Goal: Task Accomplishment & Management: Complete application form

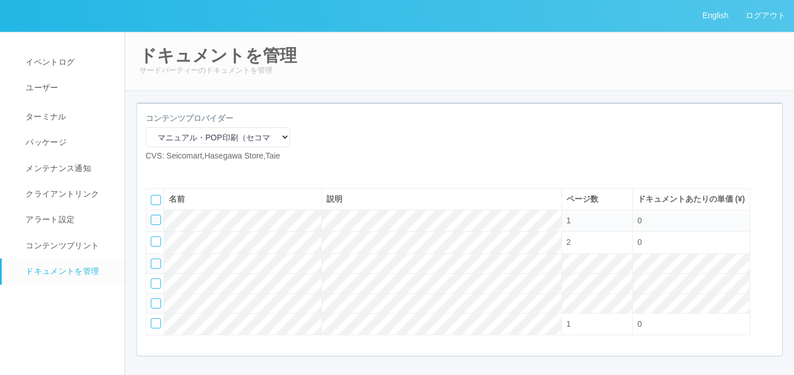
select select "92e33cfa-a397-43d0-aeaa-8a96cbdf4d79"
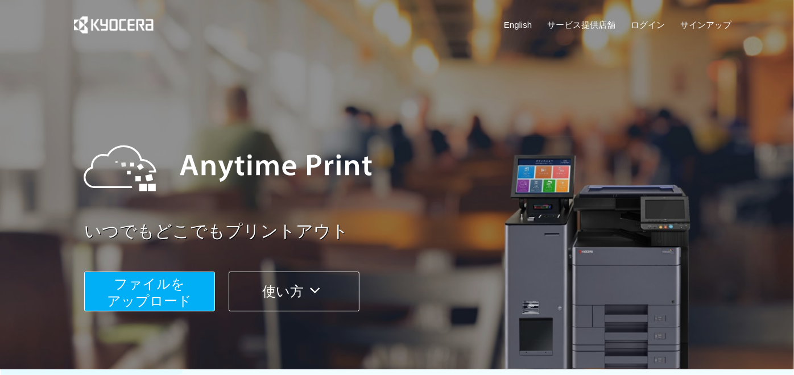
click at [169, 293] on span "ファイルを ​​アップロード" at bounding box center [150, 292] width 85 height 32
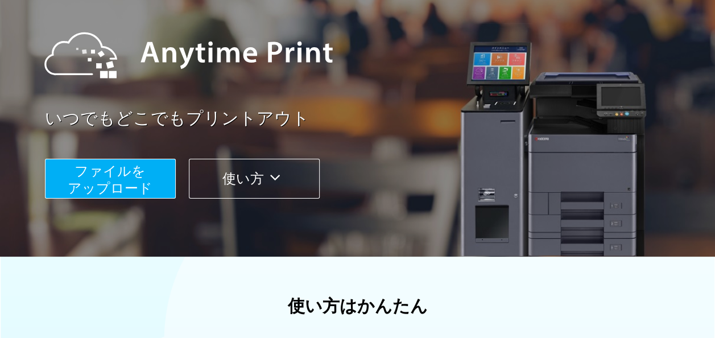
scroll to position [114, 0]
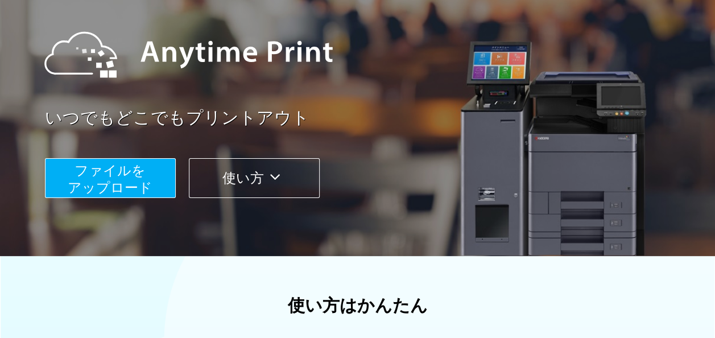
click at [124, 179] on span "ファイルを ​​アップロード" at bounding box center [110, 179] width 85 height 32
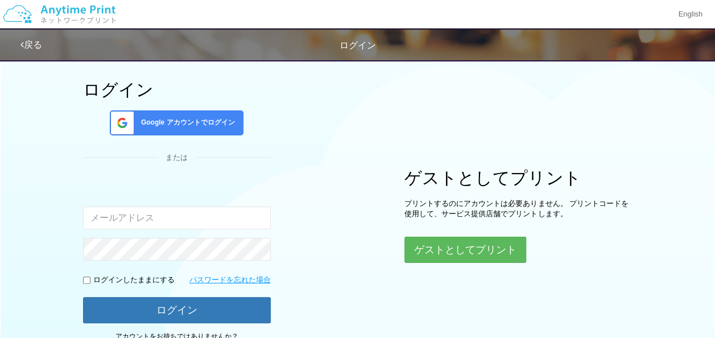
scroll to position [114, 0]
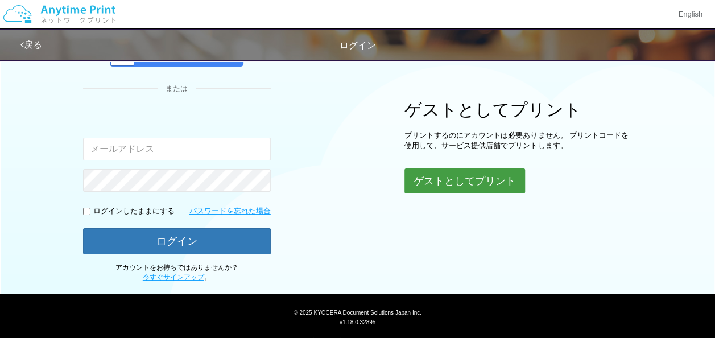
click at [433, 187] on button "ゲストとしてプリント" at bounding box center [464, 180] width 121 height 25
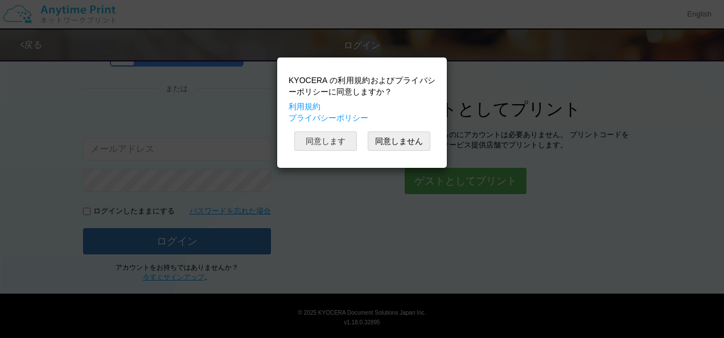
click at [320, 143] on button "同意します" at bounding box center [325, 140] width 63 height 19
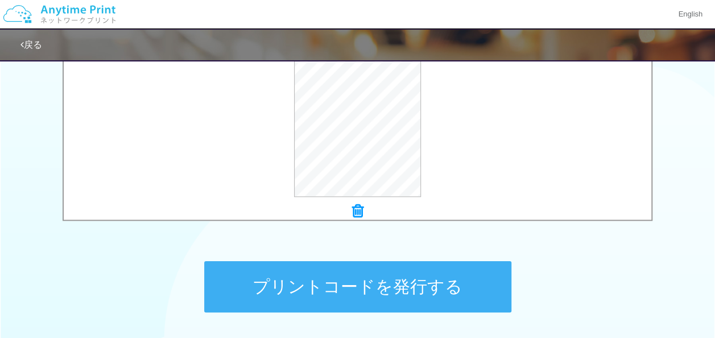
scroll to position [455, 0]
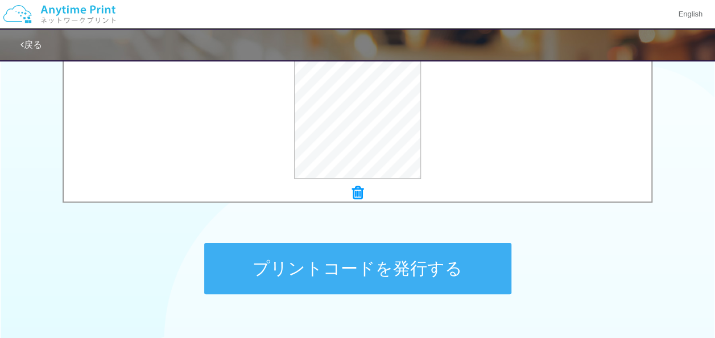
click at [300, 274] on button "プリントコードを発行する" at bounding box center [357, 268] width 307 height 51
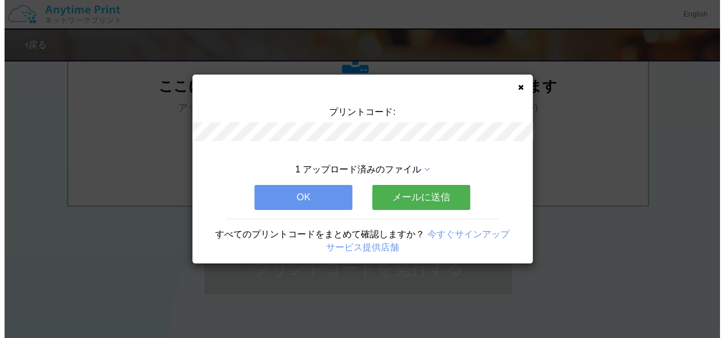
scroll to position [0, 0]
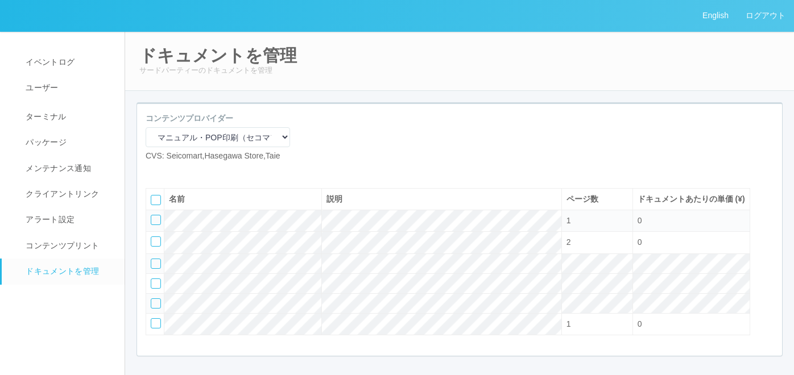
select select "92e33cfa-a397-43d0-aeaa-8a96cbdf4d79"
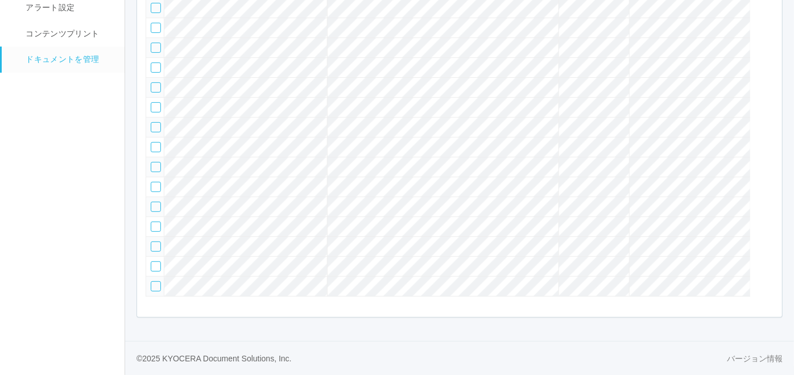
scroll to position [96, 0]
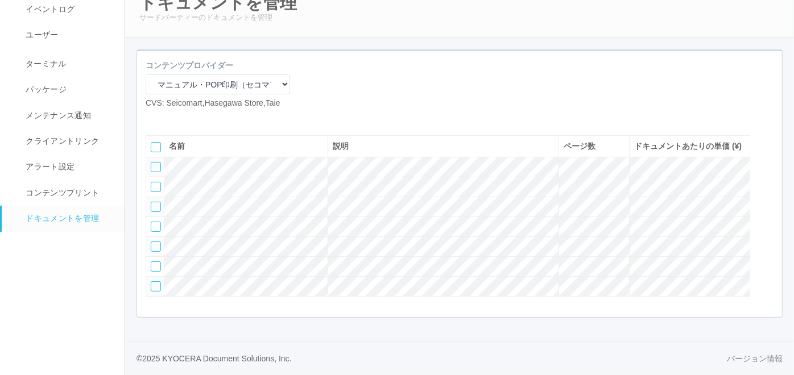
click at [171, 118] on icon at bounding box center [171, 118] width 0 height 0
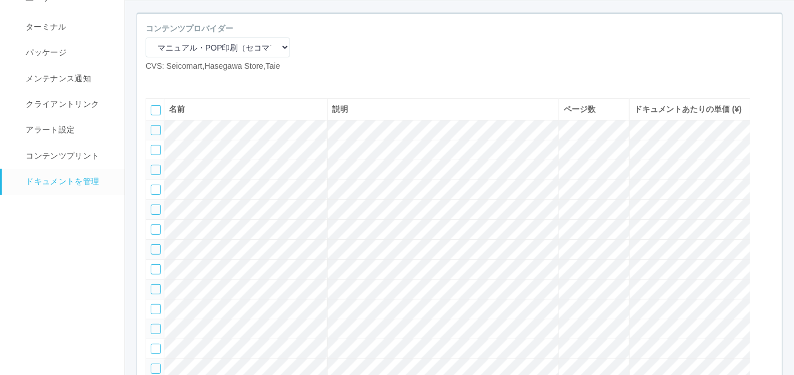
scroll to position [17, 0]
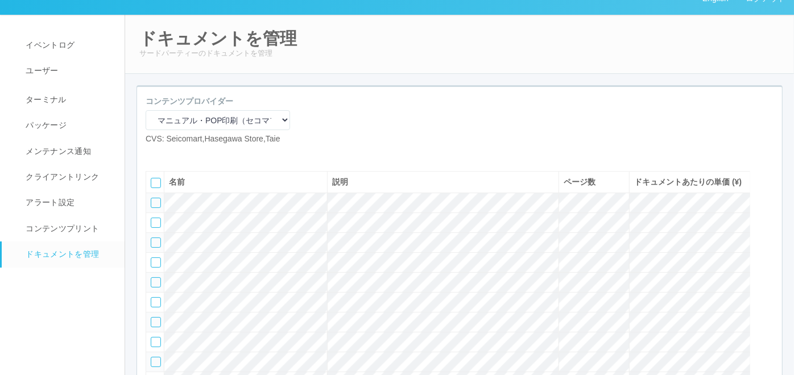
click at [212, 154] on div at bounding box center [216, 154] width 125 height 0
click at [171, 154] on icon at bounding box center [171, 154] width 0 height 0
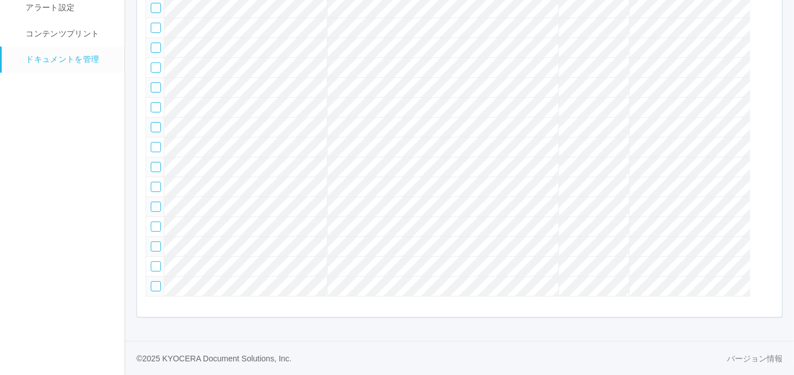
scroll to position [96, 0]
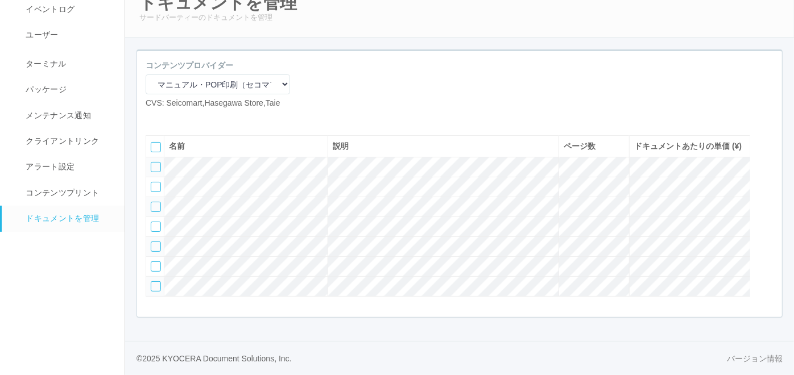
click at [154, 242] on div at bounding box center [156, 247] width 10 height 10
click at [155, 262] on div at bounding box center [156, 267] width 10 height 10
click at [158, 283] on div at bounding box center [156, 287] width 10 height 10
click at [188, 118] on icon at bounding box center [188, 118] width 0 height 0
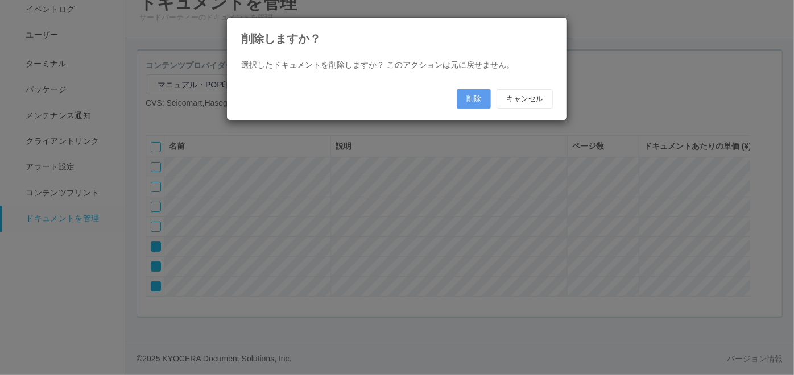
scroll to position [84, 0]
click at [483, 93] on button "削除" at bounding box center [479, 98] width 34 height 19
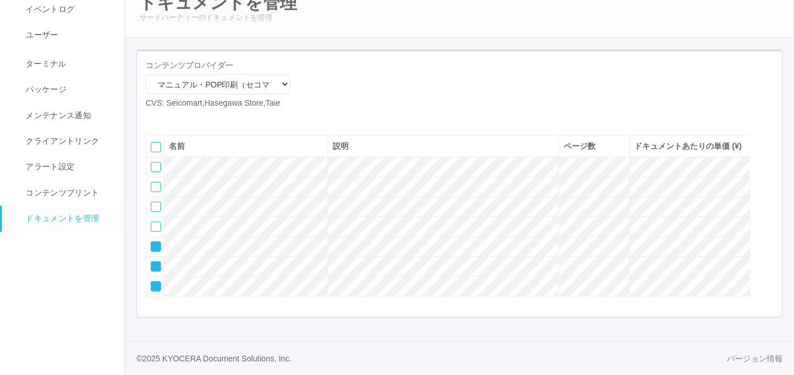
scroll to position [31, 0]
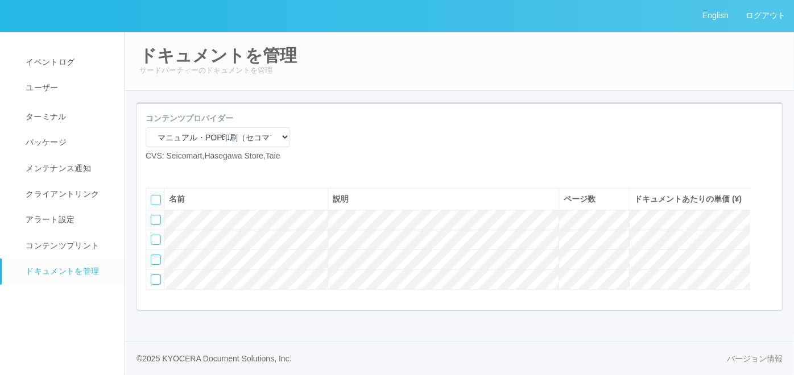
click at [440, 55] on div "ドキュメントを管理 サードパーティーのドキュメントを管理" at bounding box center [460, 61] width 670 height 60
click at [154, 171] on icon at bounding box center [154, 171] width 0 height 0
select select "A4"
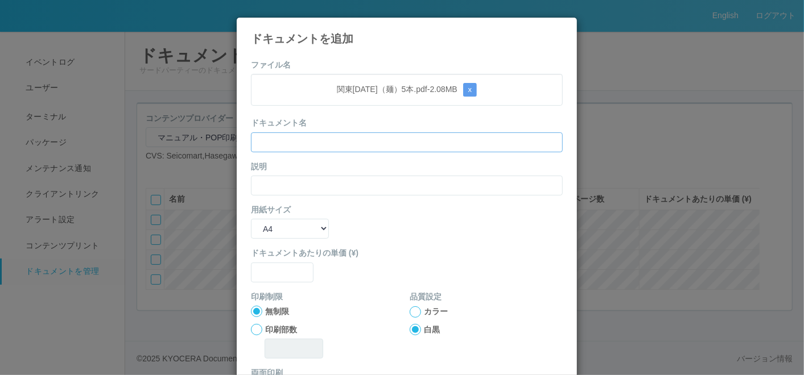
click at [363, 146] on input "text" at bounding box center [407, 143] width 312 height 20
paste input "関東[DATE]（麺）5本"
type input "関東[DATE]（麺）5本"
click at [303, 183] on input "text" at bounding box center [407, 186] width 312 height 20
paste input "関東[DATE]（麺）5本"
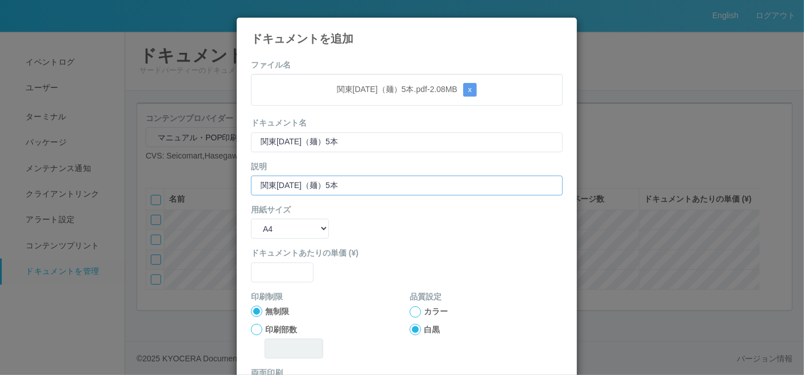
type input "関東[DATE]（麺）5本"
click at [266, 230] on select "B5 A4 B4 A3" at bounding box center [290, 229] width 78 height 20
select select "A3"
click at [251, 219] on select "B5 A4 B4 A3" at bounding box center [290, 229] width 78 height 20
click at [277, 276] on input "text" at bounding box center [282, 273] width 63 height 20
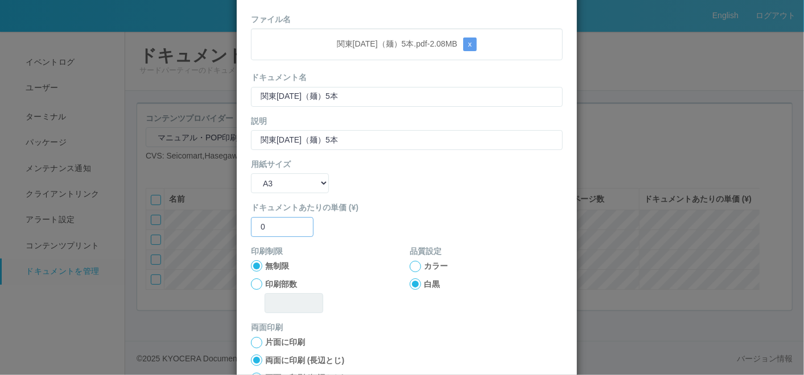
scroll to position [63, 0]
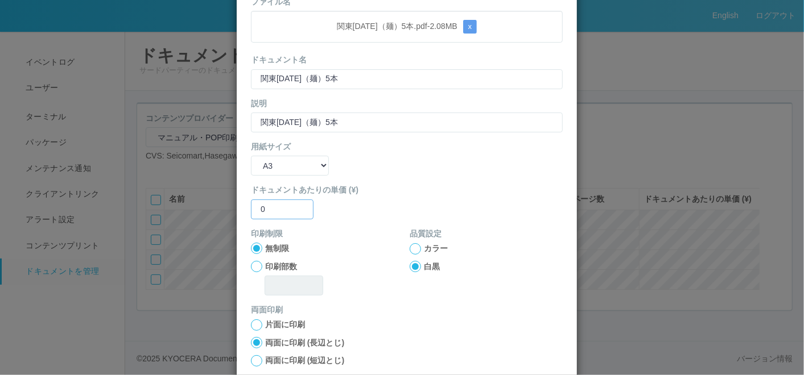
type input "0"
click at [411, 247] on div at bounding box center [415, 248] width 11 height 11
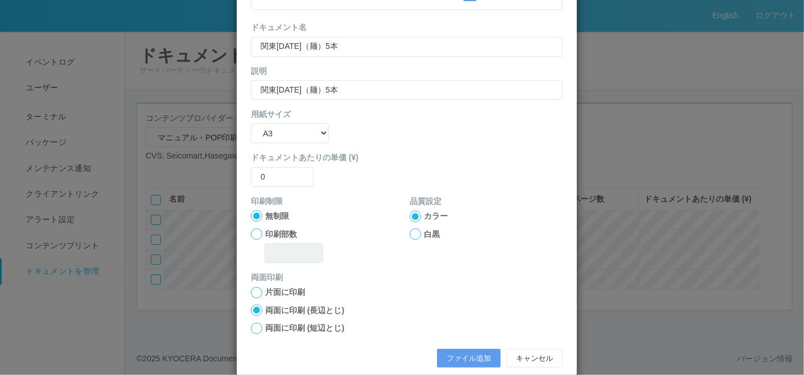
scroll to position [113, 0]
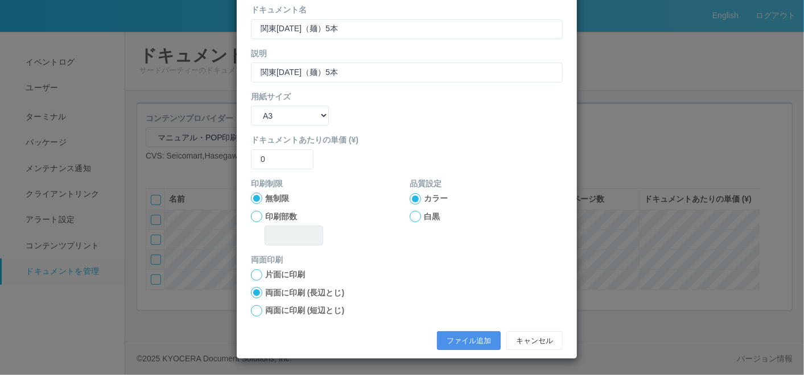
click at [450, 335] on button "ファイル追加" at bounding box center [469, 341] width 64 height 19
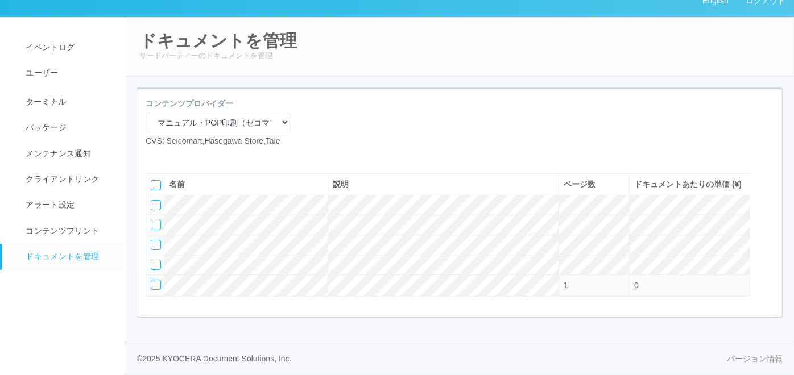
click at [154, 156] on icon at bounding box center [154, 156] width 0 height 0
select select "A4"
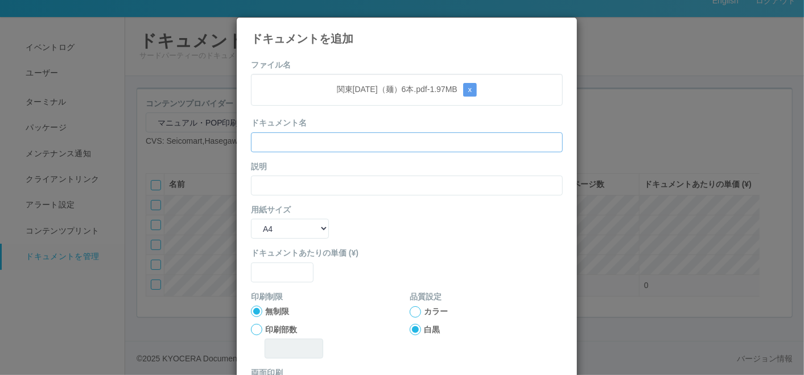
click at [369, 144] on input "text" at bounding box center [407, 143] width 312 height 20
paste input "関東[DATE]（麺）6本"
type input "関東[DATE]（麺）6本"
click at [318, 181] on input "text" at bounding box center [407, 186] width 312 height 20
paste input "関東[DATE]（麺）6本"
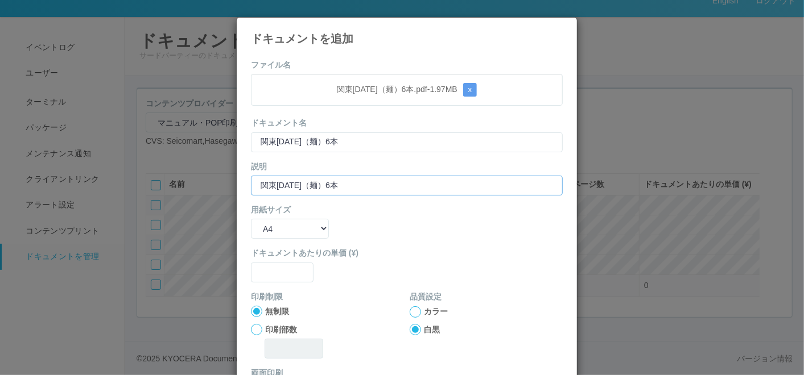
type input "関東[DATE]（麺）6本"
drag, startPoint x: 284, startPoint y: 230, endPoint x: 284, endPoint y: 239, distance: 9.1
click at [284, 230] on select "B5 A4 B4 A3" at bounding box center [290, 229] width 78 height 20
select select "A3"
click at [251, 219] on select "B5 A4 B4 A3" at bounding box center [290, 229] width 78 height 20
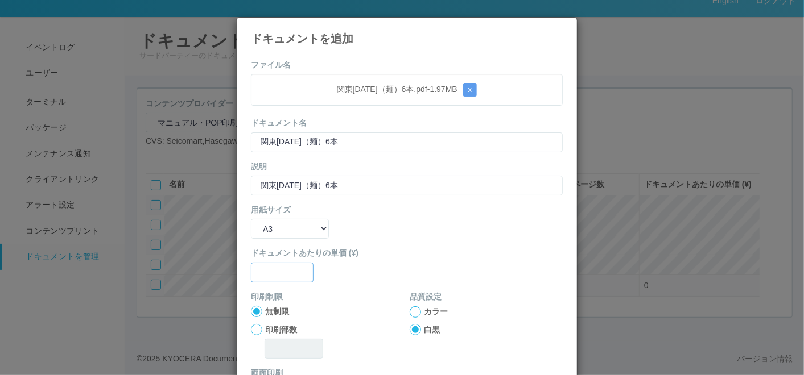
click at [273, 266] on input "text" at bounding box center [282, 273] width 63 height 20
type input "0"
click at [411, 311] on div at bounding box center [415, 312] width 11 height 11
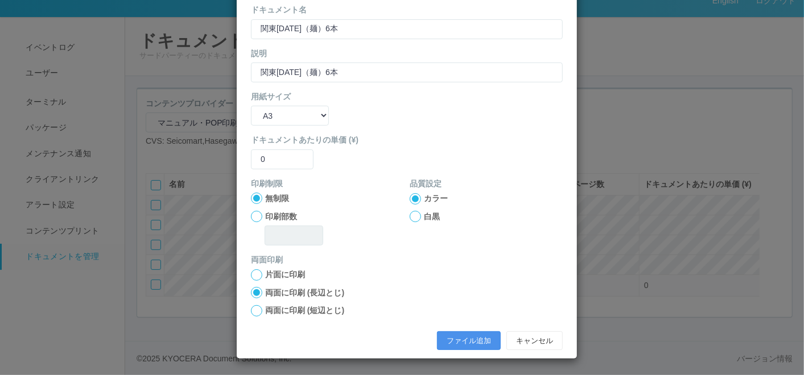
click at [453, 336] on button "ファイル追加" at bounding box center [469, 341] width 64 height 19
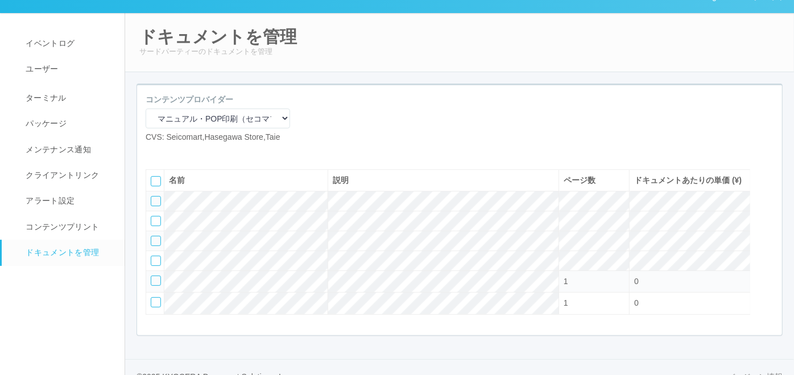
click at [154, 152] on icon at bounding box center [154, 152] width 0 height 0
select select "A4"
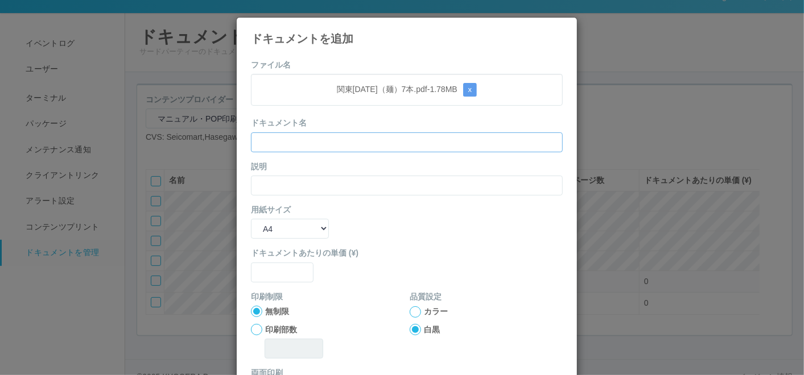
click at [352, 138] on input "text" at bounding box center [407, 143] width 312 height 20
paste input "関東[DATE]（麺）7本"
type input "関東[DATE]（麺）7本"
click at [297, 180] on input "text" at bounding box center [407, 186] width 312 height 20
paste input "関東[DATE]（麺）7本"
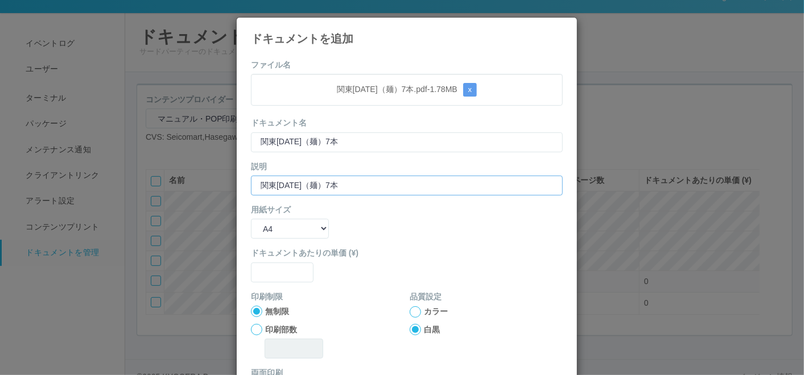
type input "関東[DATE]（麺）7本"
click at [278, 226] on select "B5 A4 B4 A3" at bounding box center [290, 229] width 78 height 20
select select "A3"
click at [251, 219] on select "B5 A4 B4 A3" at bounding box center [290, 229] width 78 height 20
click at [276, 270] on input "text" at bounding box center [282, 273] width 63 height 20
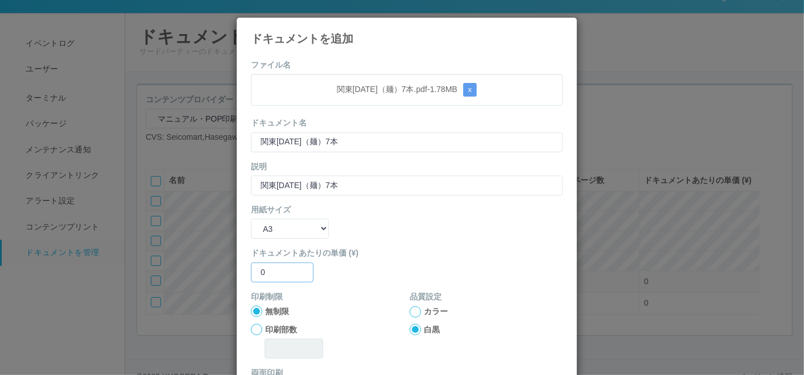
type input "0"
click at [414, 312] on div at bounding box center [415, 312] width 11 height 11
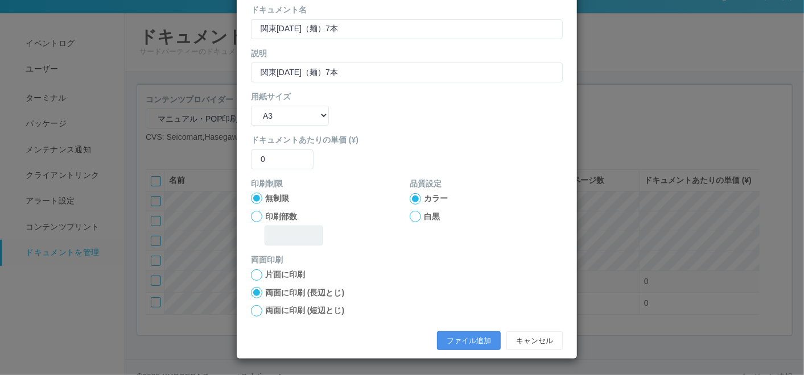
click at [450, 344] on button "ファイル追加" at bounding box center [469, 341] width 64 height 19
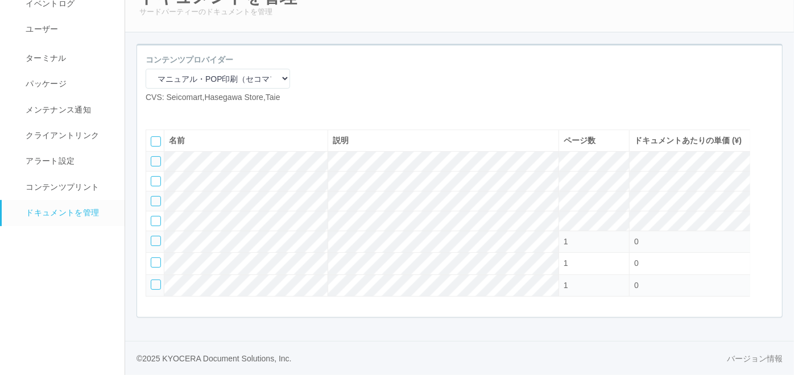
scroll to position [82, 0]
click at [171, 113] on icon at bounding box center [171, 113] width 0 height 0
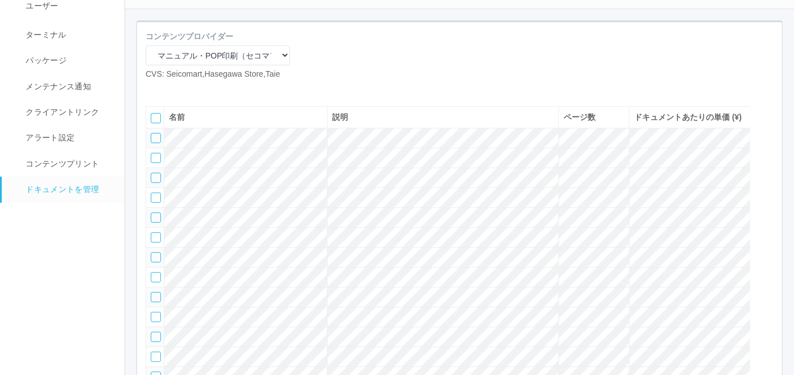
click at [171, 89] on icon at bounding box center [171, 89] width 0 height 0
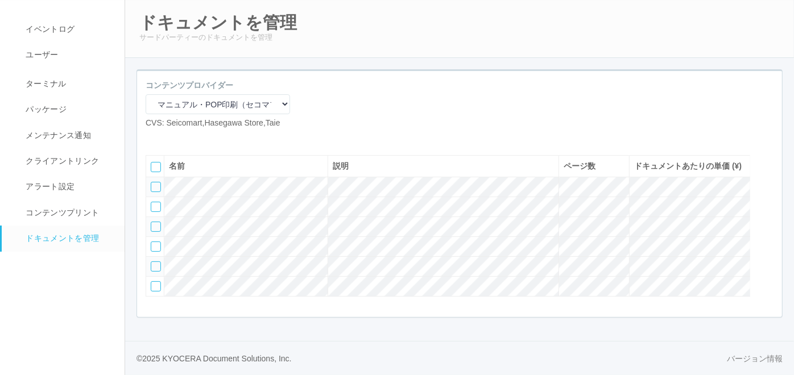
scroll to position [75, 0]
click at [158, 283] on div at bounding box center [156, 287] width 10 height 10
click at [188, 138] on icon at bounding box center [188, 138] width 0 height 0
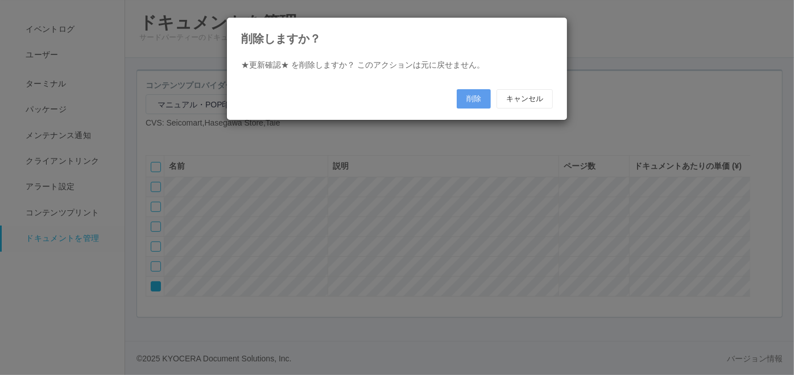
scroll to position [62, 0]
click at [476, 101] on button "削除" at bounding box center [479, 98] width 34 height 19
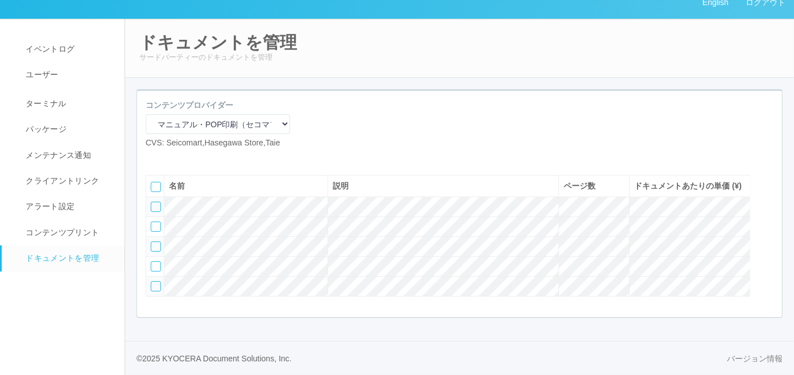
scroll to position [53, 0]
click at [154, 158] on icon at bounding box center [154, 158] width 0 height 0
select select "A4"
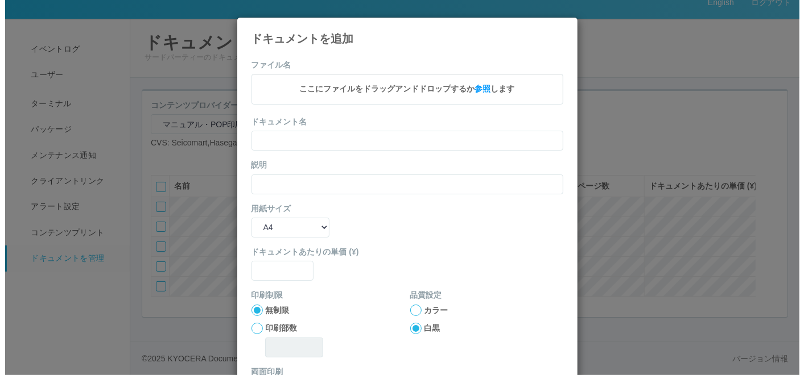
scroll to position [40, 0]
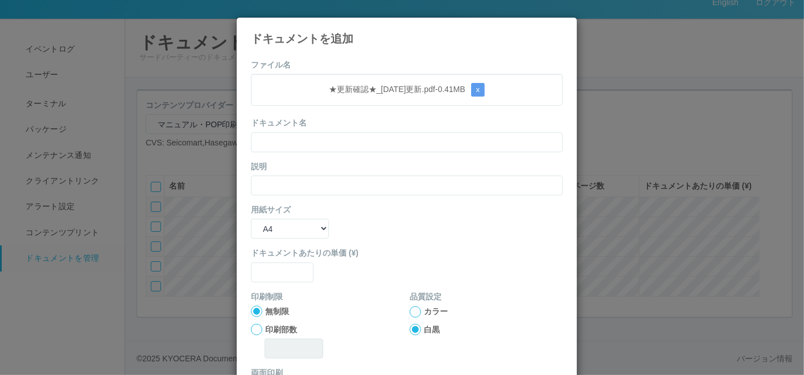
drag, startPoint x: 308, startPoint y: 370, endPoint x: 292, endPoint y: 385, distance: 21.4
click at [314, 137] on input "text" at bounding box center [407, 143] width 312 height 20
paste input "text"
drag, startPoint x: 477, startPoint y: 98, endPoint x: 477, endPoint y: 90, distance: 7.4
click at [477, 96] on div "★更新確認★_[DATE]更新.pdf - 0.41 MB x" at bounding box center [407, 90] width 312 height 32
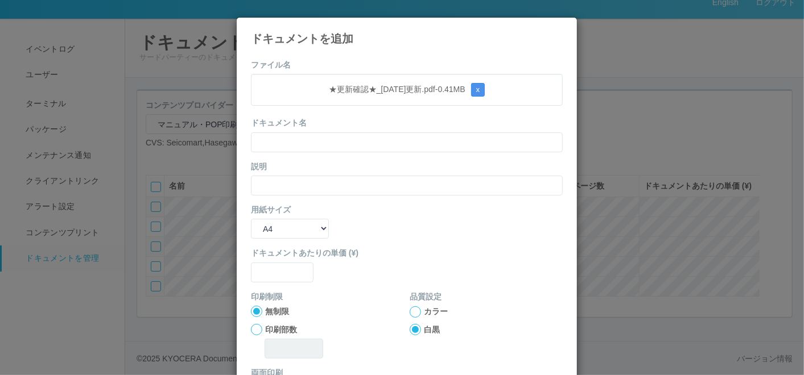
click at [476, 89] on button "x" at bounding box center [478, 90] width 14 height 14
click at [332, 141] on input "text" at bounding box center [407, 143] width 312 height 20
paste input "★更新確認★＿[DATE]更新"
type input "★更新確認★＿[DATE]更新"
click at [290, 183] on input "text" at bounding box center [407, 186] width 312 height 20
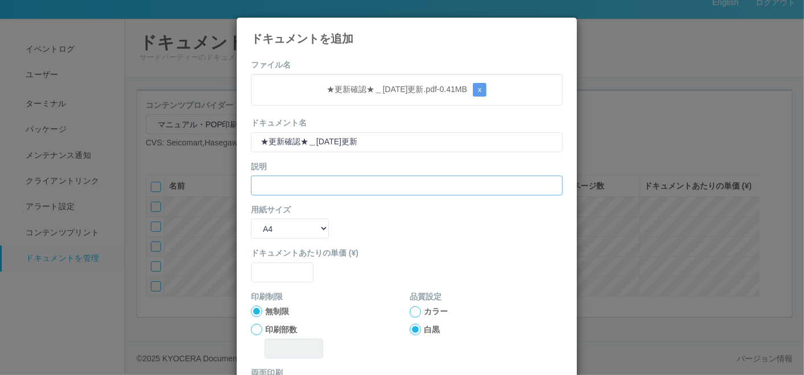
paste input "★更新確認★＿[DATE]更新"
type input "★更新確認★＿[DATE]更新"
click at [279, 272] on input "text" at bounding box center [282, 273] width 63 height 20
type input "0"
click at [413, 309] on div at bounding box center [415, 312] width 11 height 11
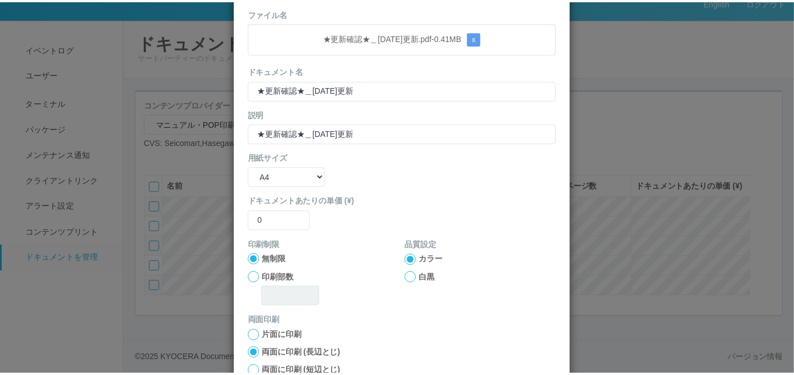
scroll to position [113, 0]
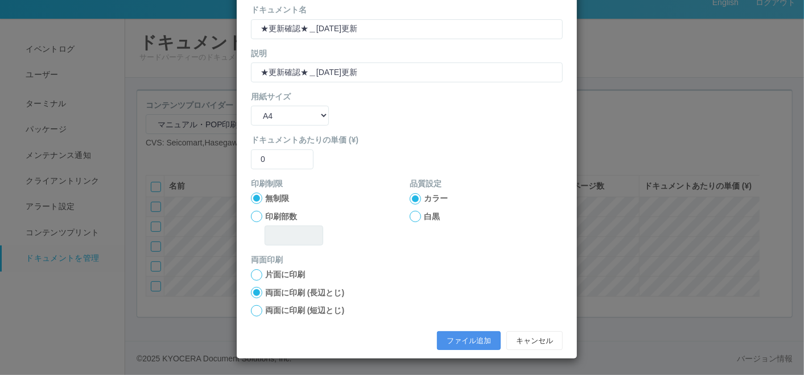
click at [457, 340] on button "ファイル追加" at bounding box center [469, 341] width 64 height 19
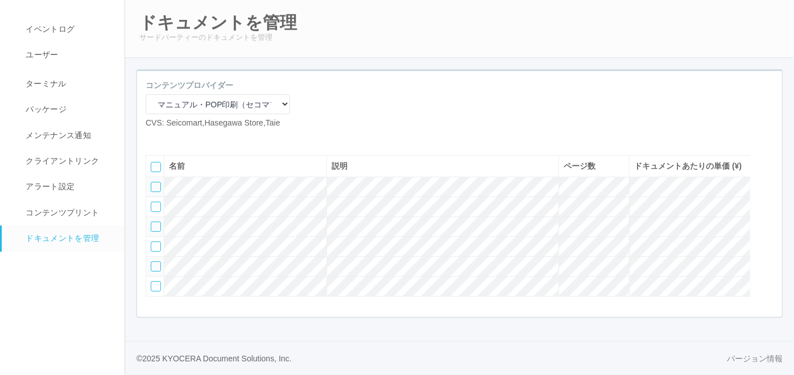
scroll to position [75, 0]
click at [154, 138] on icon at bounding box center [154, 138] width 0 height 0
select select "A4"
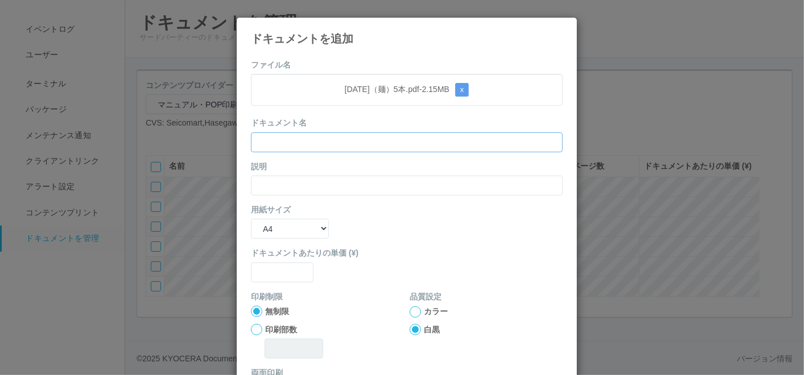
click at [330, 137] on input "text" at bounding box center [407, 143] width 312 height 20
paste input "[DATE]（麺）5本"
type input "[DATE]（麺）5本"
click at [320, 177] on input "text" at bounding box center [407, 186] width 312 height 20
paste input "[DATE]（麺）5本"
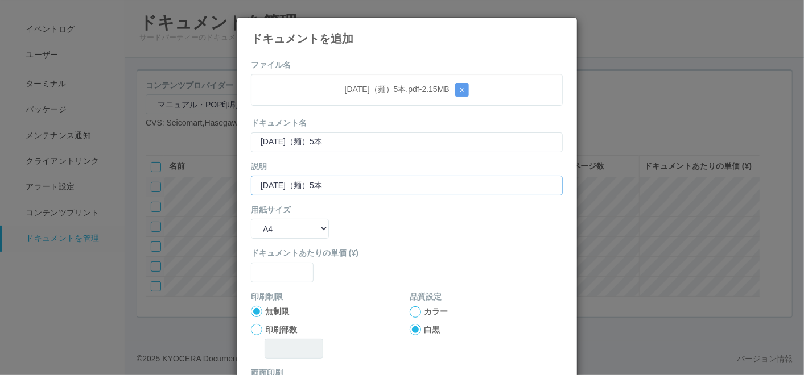
type input "[DATE]（麺）5本"
click at [290, 232] on select "B5 A4 B4 A3" at bounding box center [290, 229] width 78 height 20
select select "A3"
click at [251, 219] on select "B5 A4 B4 A3" at bounding box center [290, 229] width 78 height 20
click at [282, 279] on input "text" at bounding box center [282, 273] width 63 height 20
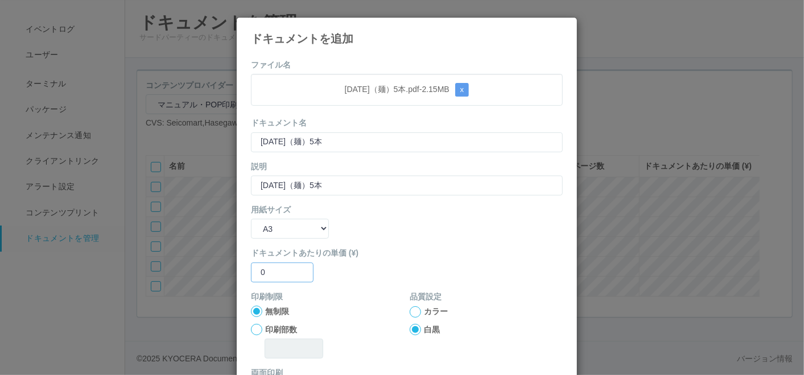
type input "0"
click at [413, 311] on div at bounding box center [415, 312] width 11 height 11
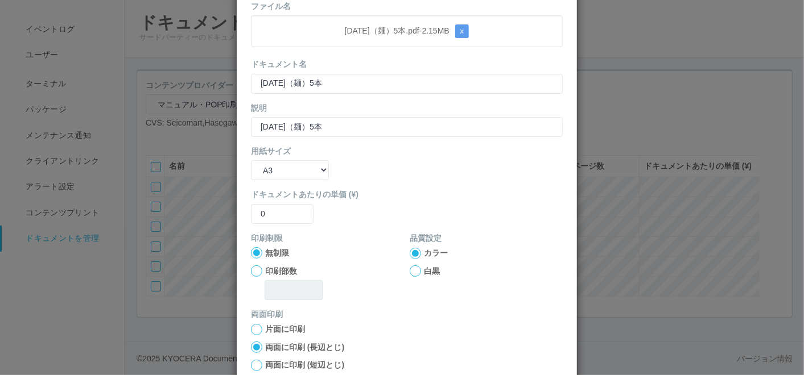
scroll to position [113, 0]
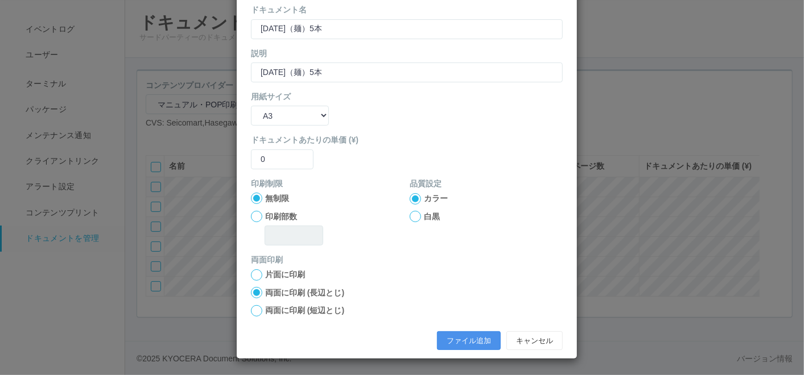
click at [458, 340] on button "ファイル追加" at bounding box center [469, 341] width 64 height 19
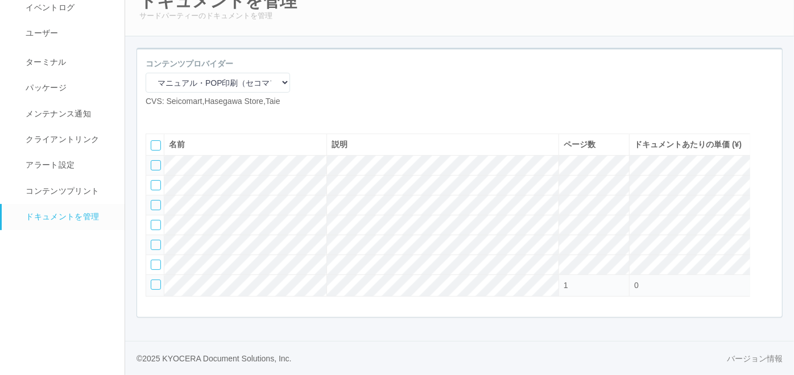
click at [154, 117] on icon at bounding box center [154, 117] width 0 height 0
select select "A4"
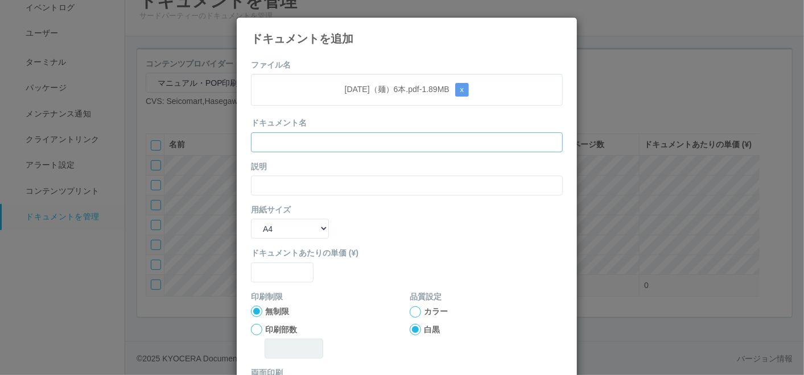
click at [342, 135] on input "text" at bounding box center [407, 143] width 312 height 20
paste input "[DATE]（麺）6本"
type input "[DATE]（麺）6本"
click at [279, 184] on input "text" at bounding box center [407, 186] width 312 height 20
paste input "[DATE]（麺）6本"
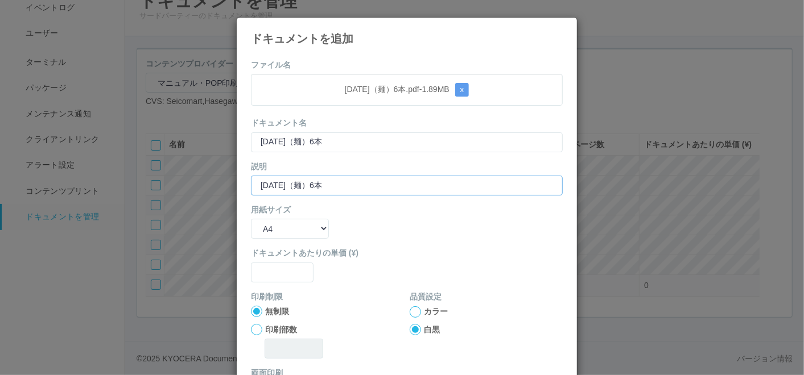
type input "[DATE]（麺）6本"
click at [276, 234] on select "B5 A4 B4 A3" at bounding box center [290, 229] width 78 height 20
select select "A3"
click at [251, 219] on select "B5 A4 B4 A3" at bounding box center [290, 229] width 78 height 20
click at [274, 276] on input "text" at bounding box center [282, 273] width 63 height 20
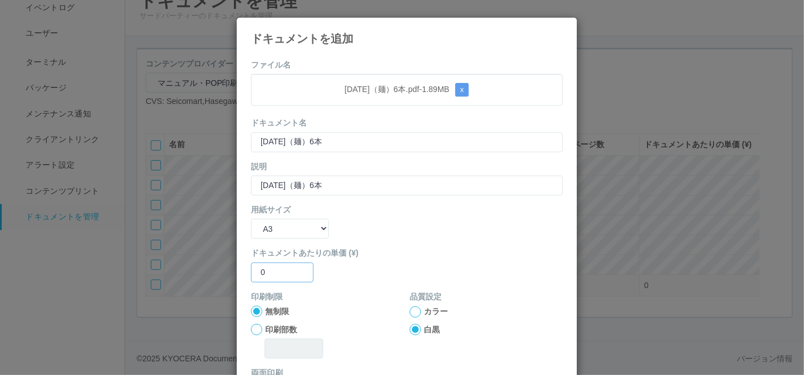
type input "0"
click at [414, 315] on div at bounding box center [415, 312] width 11 height 11
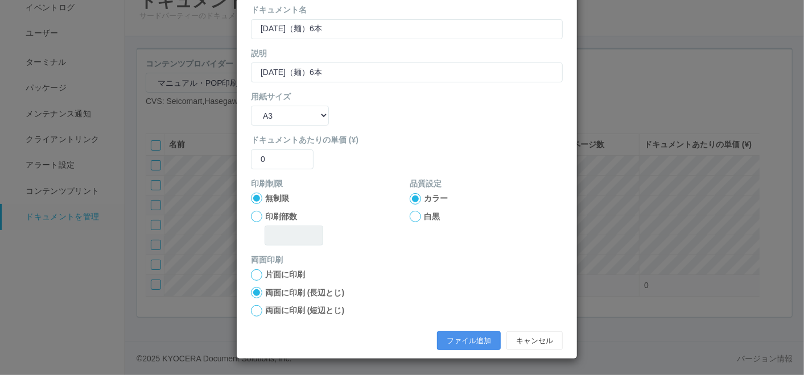
click at [444, 334] on button "ファイル追加" at bounding box center [469, 341] width 64 height 19
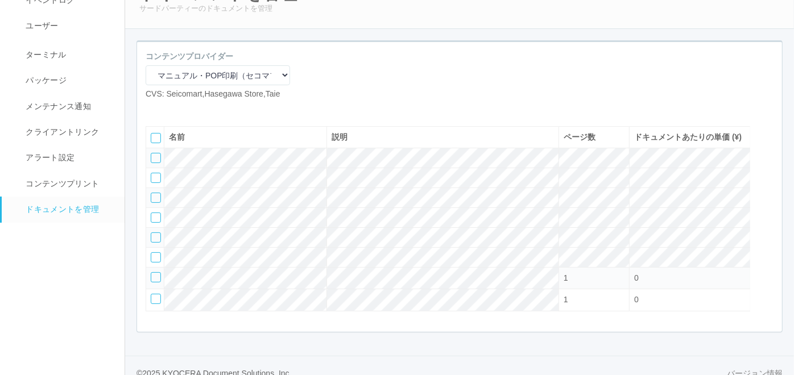
click at [154, 109] on icon at bounding box center [154, 109] width 0 height 0
select select "A4"
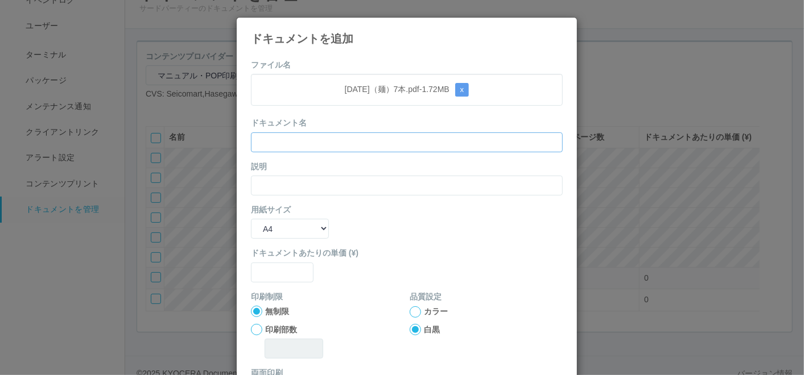
click at [308, 135] on input "text" at bounding box center [407, 143] width 312 height 20
paste input "[DATE]（麺）7本"
type input "[DATE]（麺）7本"
click at [282, 179] on input "text" at bounding box center [407, 186] width 312 height 20
paste input "[DATE]（麺）7本"
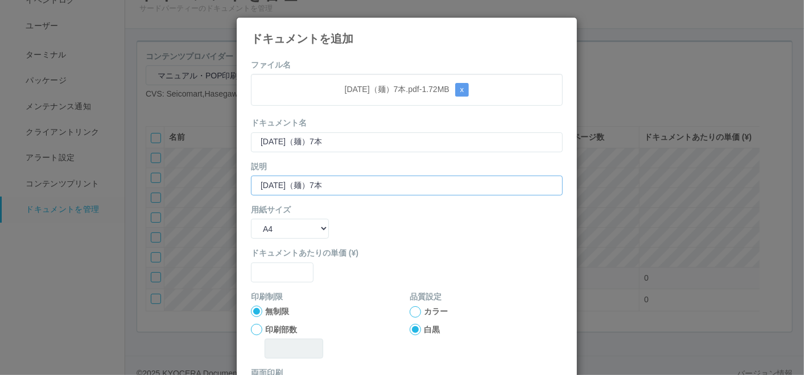
type input "[DATE]（麺）7本"
click at [278, 226] on select "B5 A4 B4 A3" at bounding box center [290, 229] width 78 height 20
select select "A3"
click at [251, 219] on select "B5 A4 B4 A3" at bounding box center [290, 229] width 78 height 20
click at [283, 273] on input "text" at bounding box center [282, 273] width 63 height 20
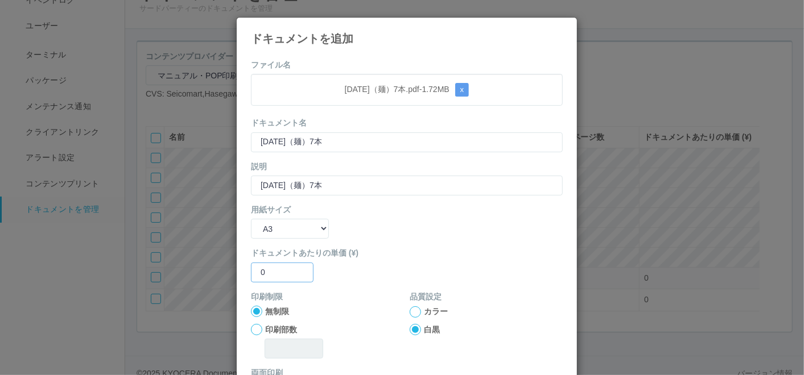
type input "0"
click at [413, 312] on div at bounding box center [415, 312] width 11 height 11
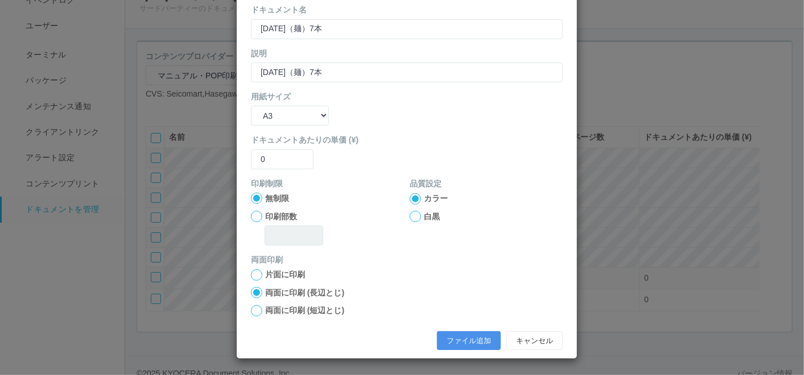
click at [453, 340] on button "ファイル追加" at bounding box center [469, 341] width 64 height 19
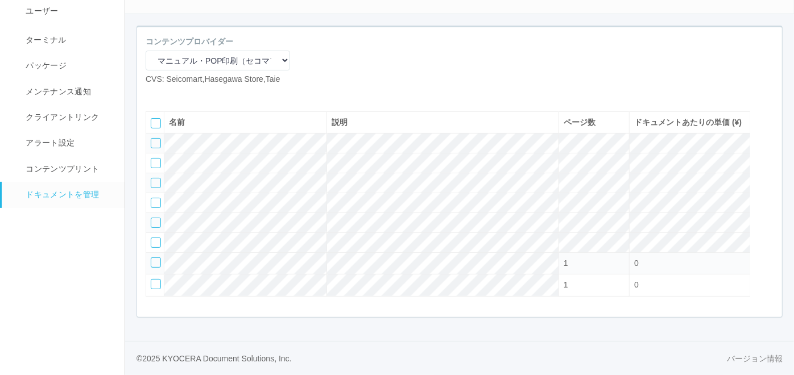
scroll to position [118, 0]
